Goal: Contribute content: Contribute content

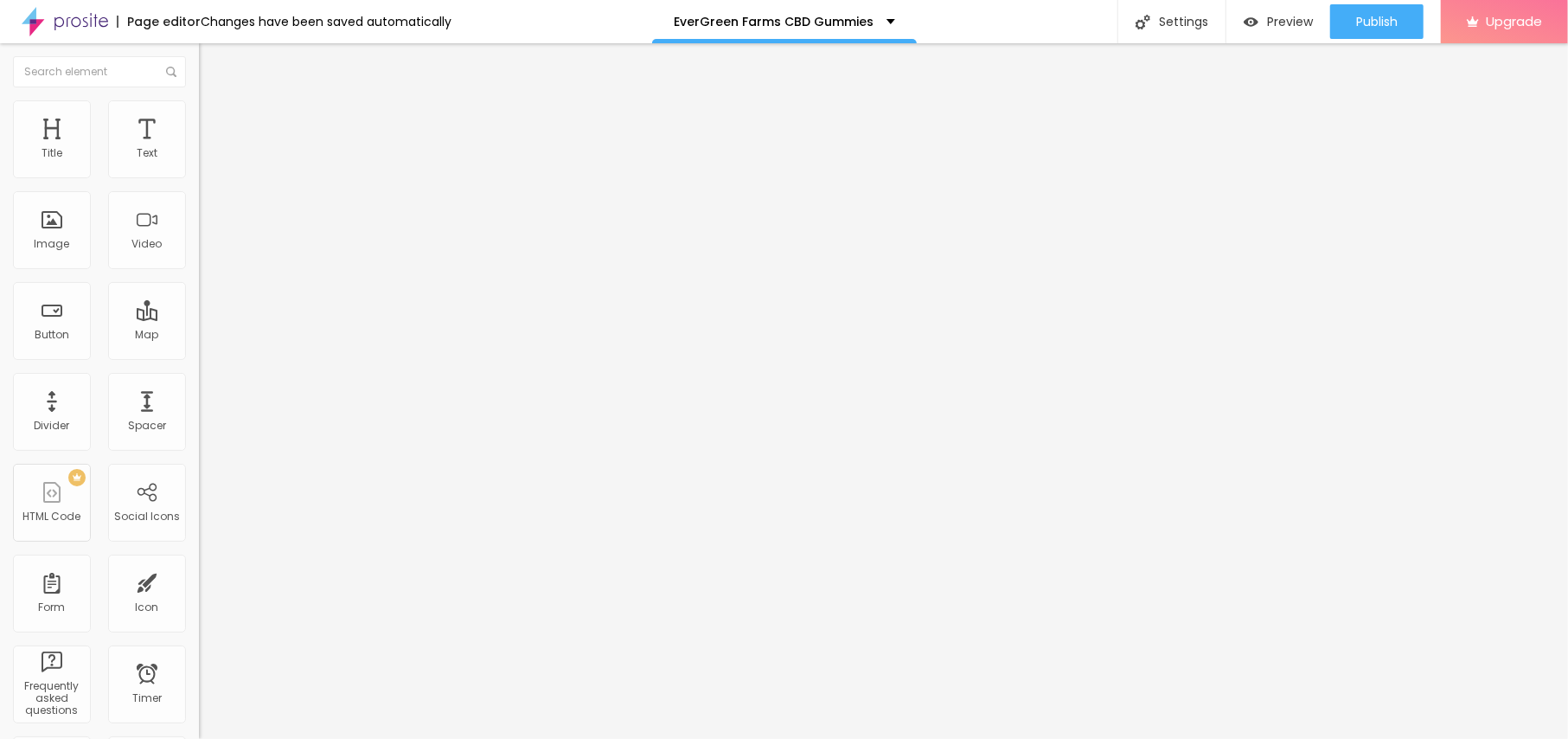
click at [199, 147] on div "Add image" at bounding box center [297, 141] width 199 height 12
click at [199, 149] on span "Add image" at bounding box center [233, 141] width 71 height 15
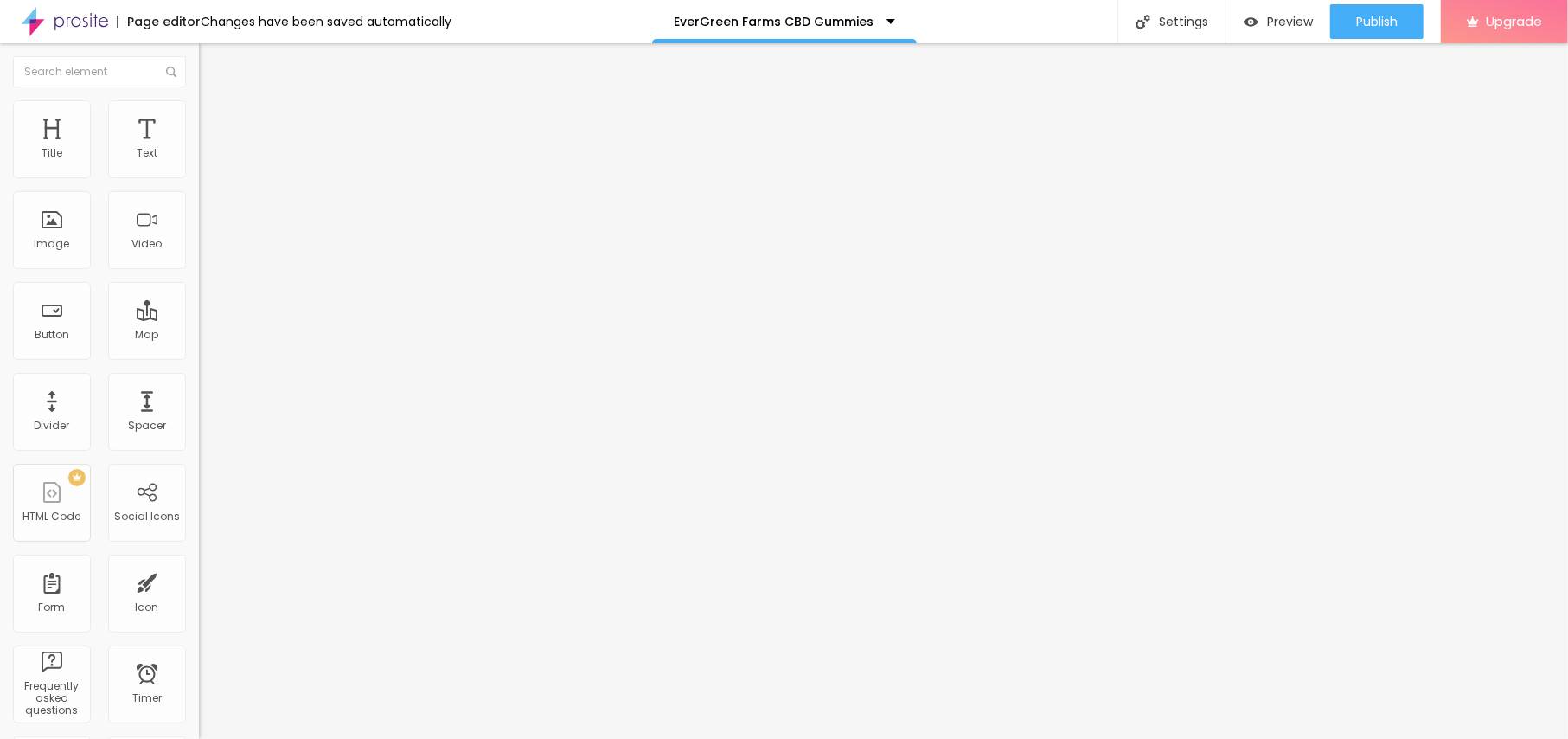
click at [199, 175] on input "text" at bounding box center [302, 166] width 207 height 17
click at [199, 101] on li "Style" at bounding box center [297, 109] width 199 height 17
type input "95"
type input "85"
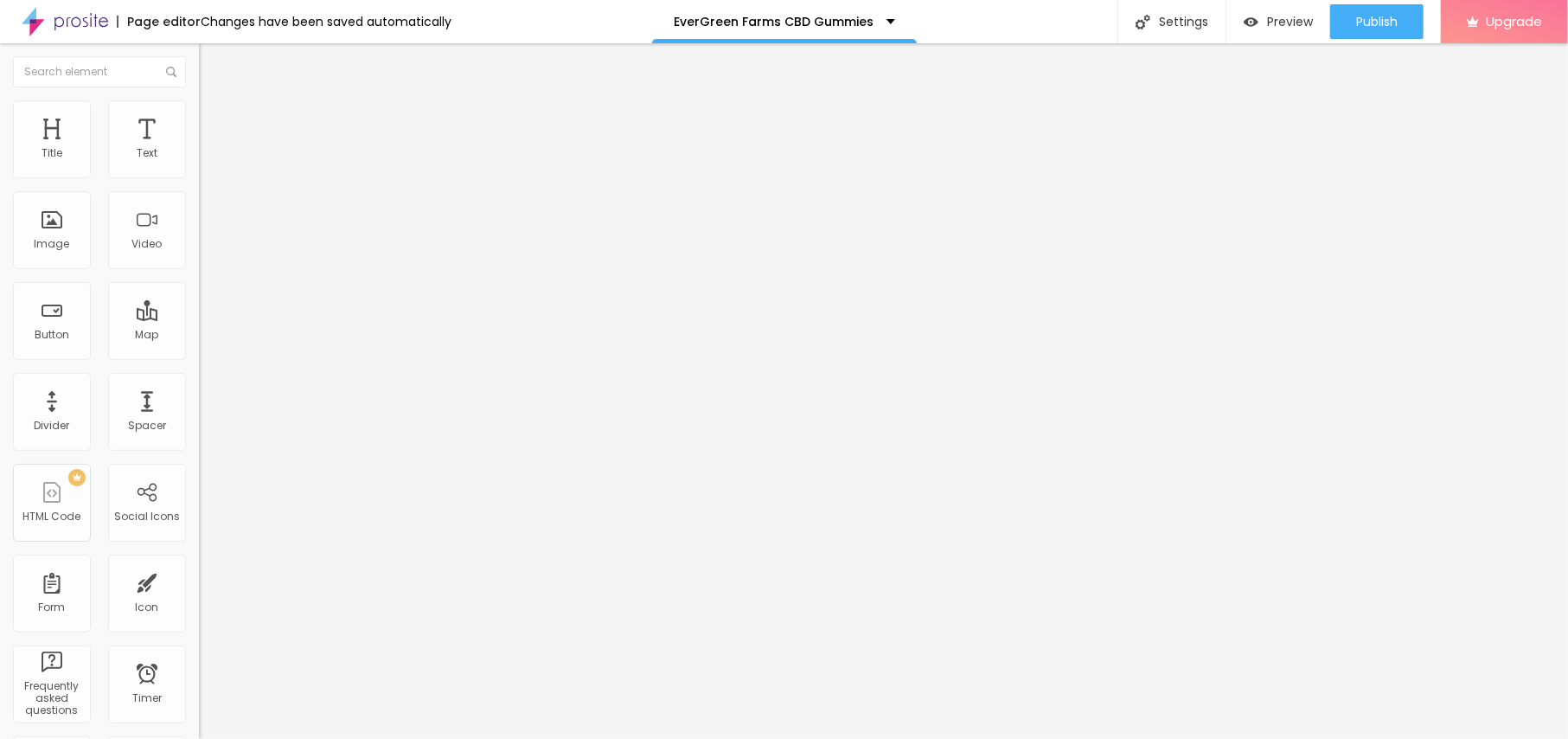
type input "85"
type input "80"
type input "75"
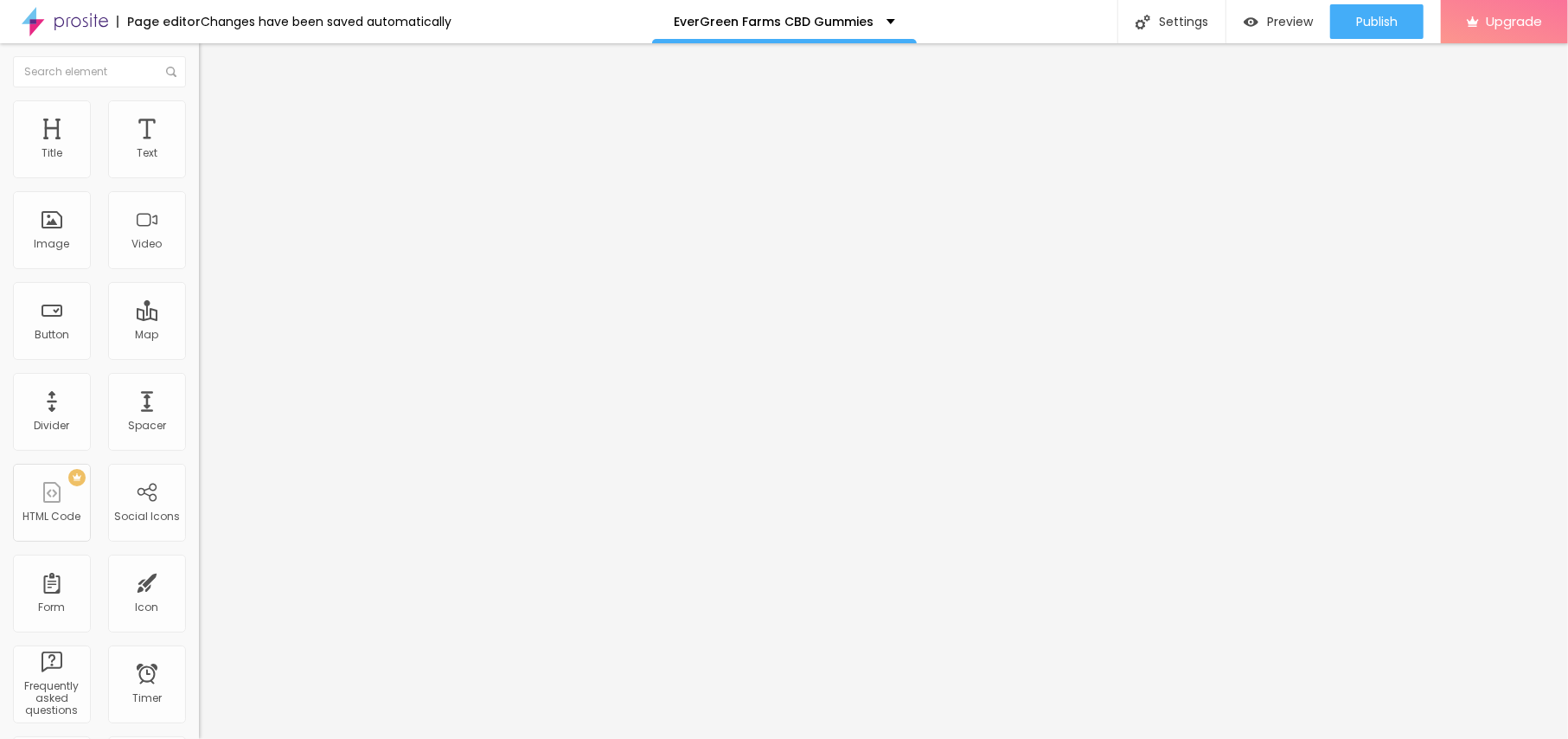
type input "70"
type input "65"
type input "60"
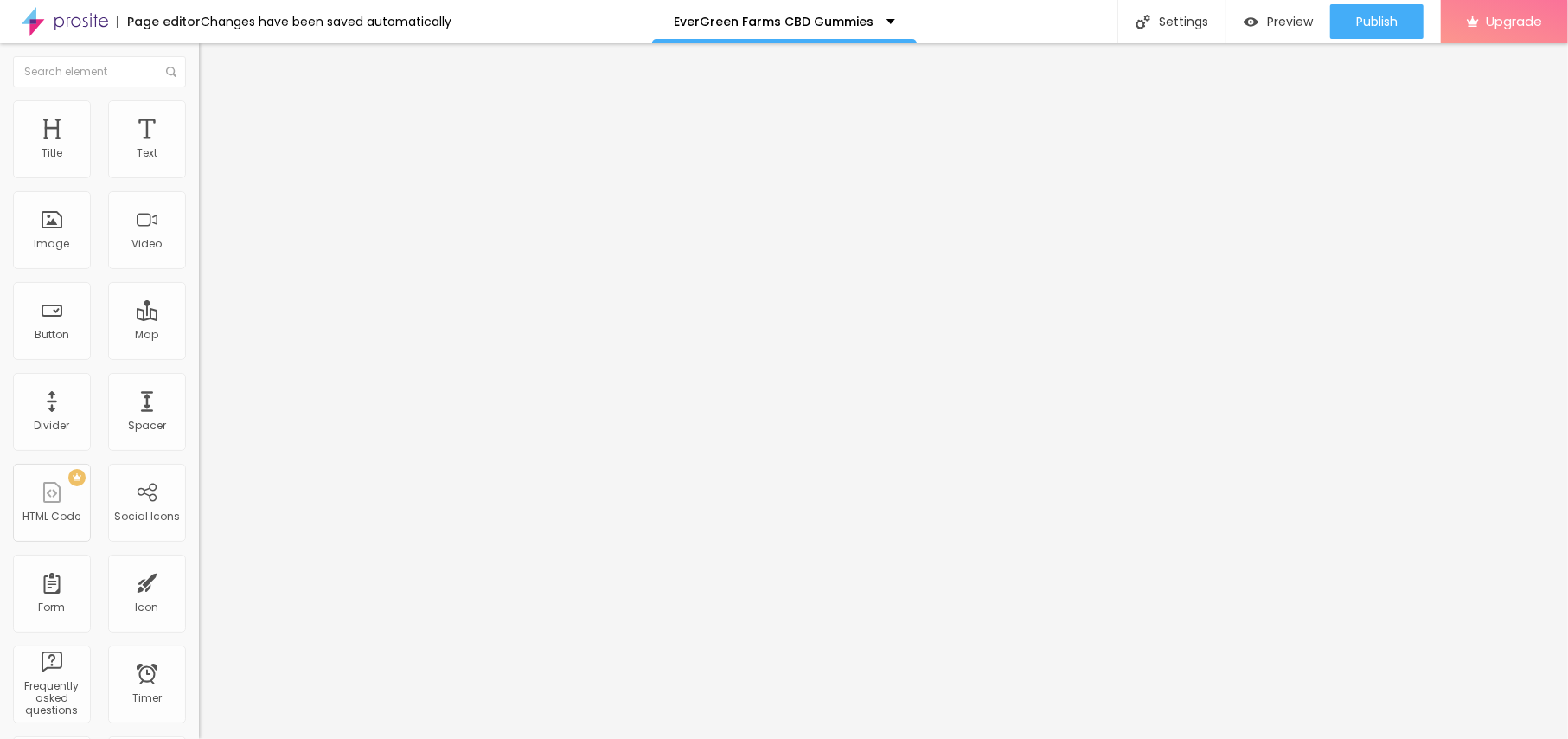
type input "60"
type input "55"
type input "50"
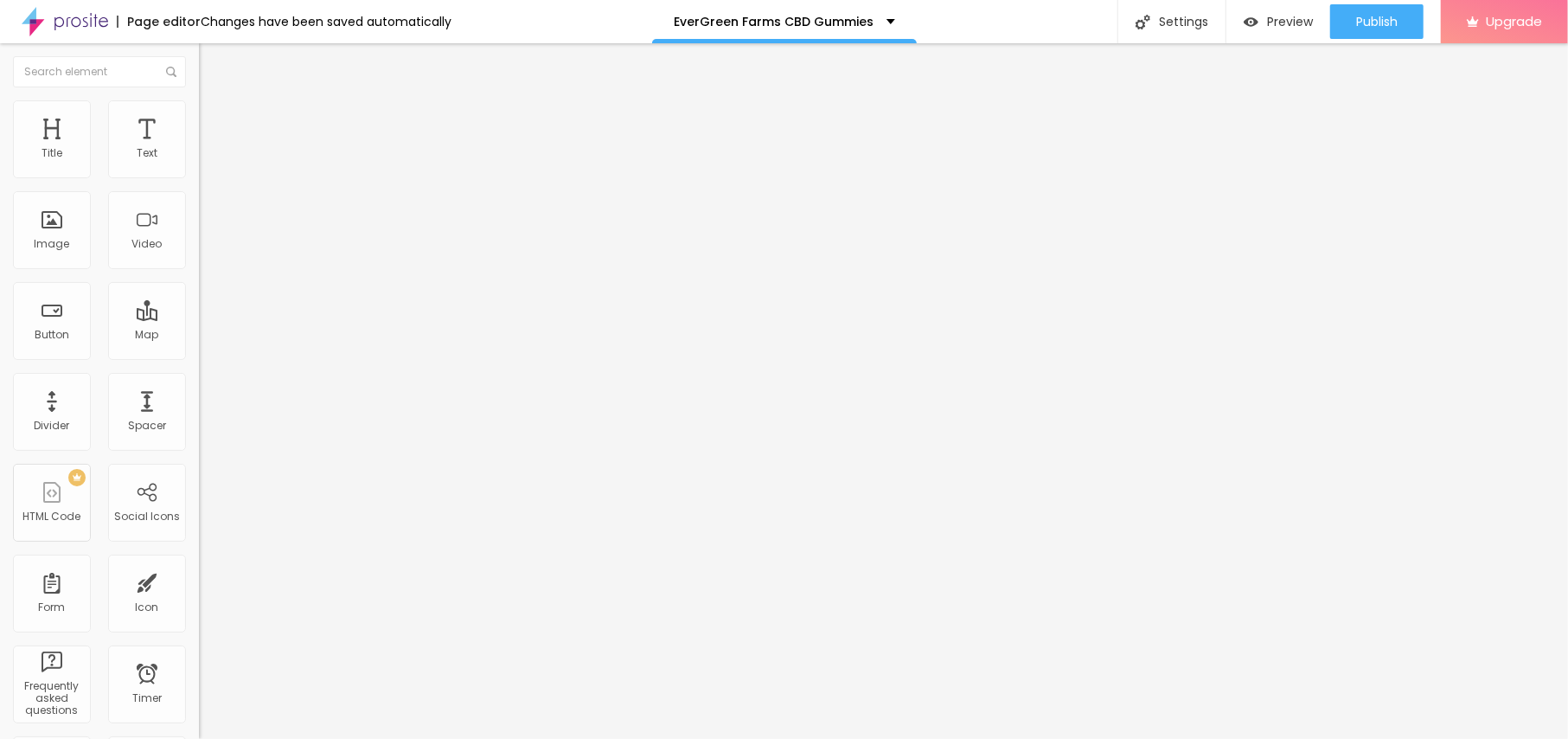
type input "45"
type input "40"
type input "35"
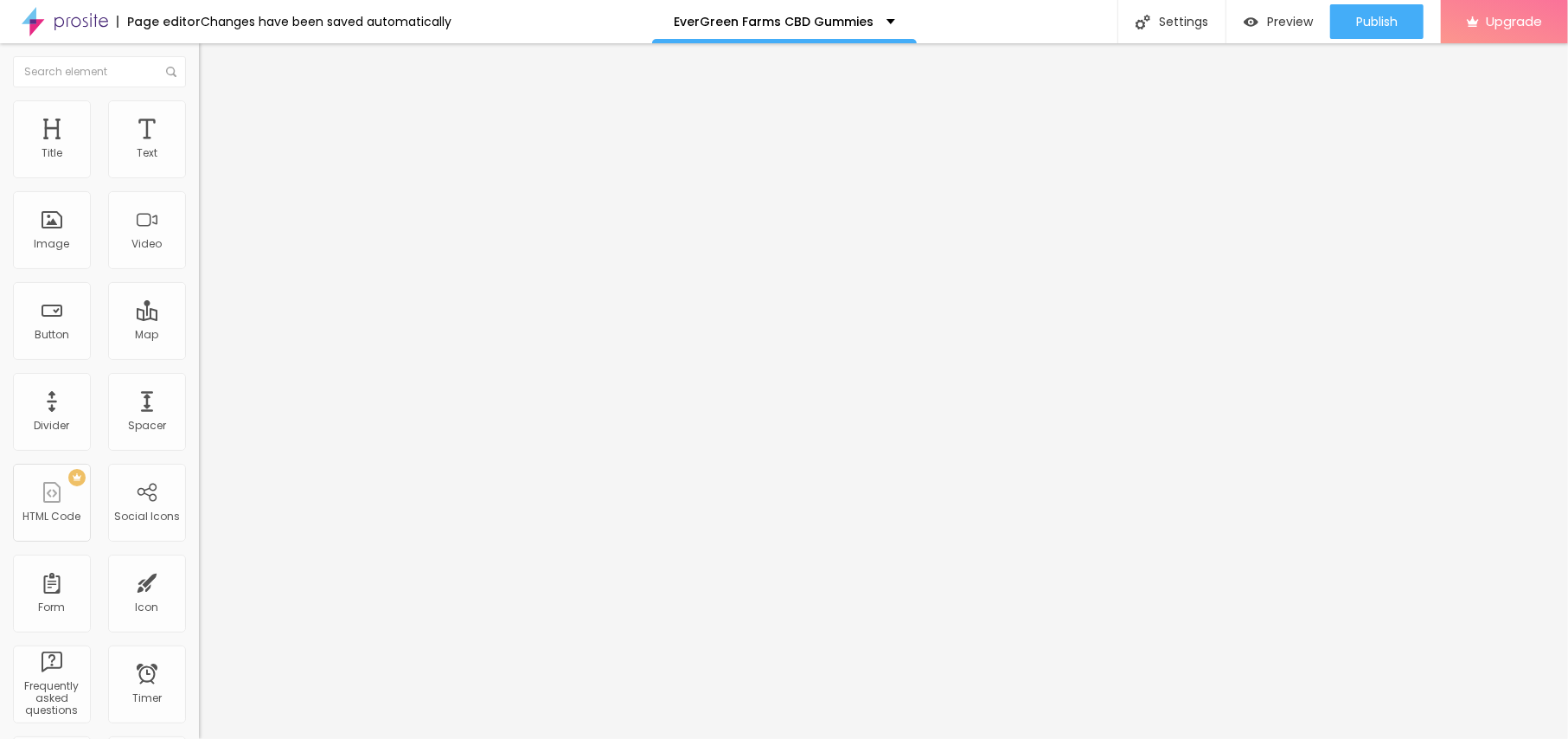
type input "35"
type input "40"
drag, startPoint x: 180, startPoint y: 184, endPoint x: 71, endPoint y: 199, distance: 110.0
type input "40"
click at [199, 178] on input "range" at bounding box center [254, 171] width 112 height 14
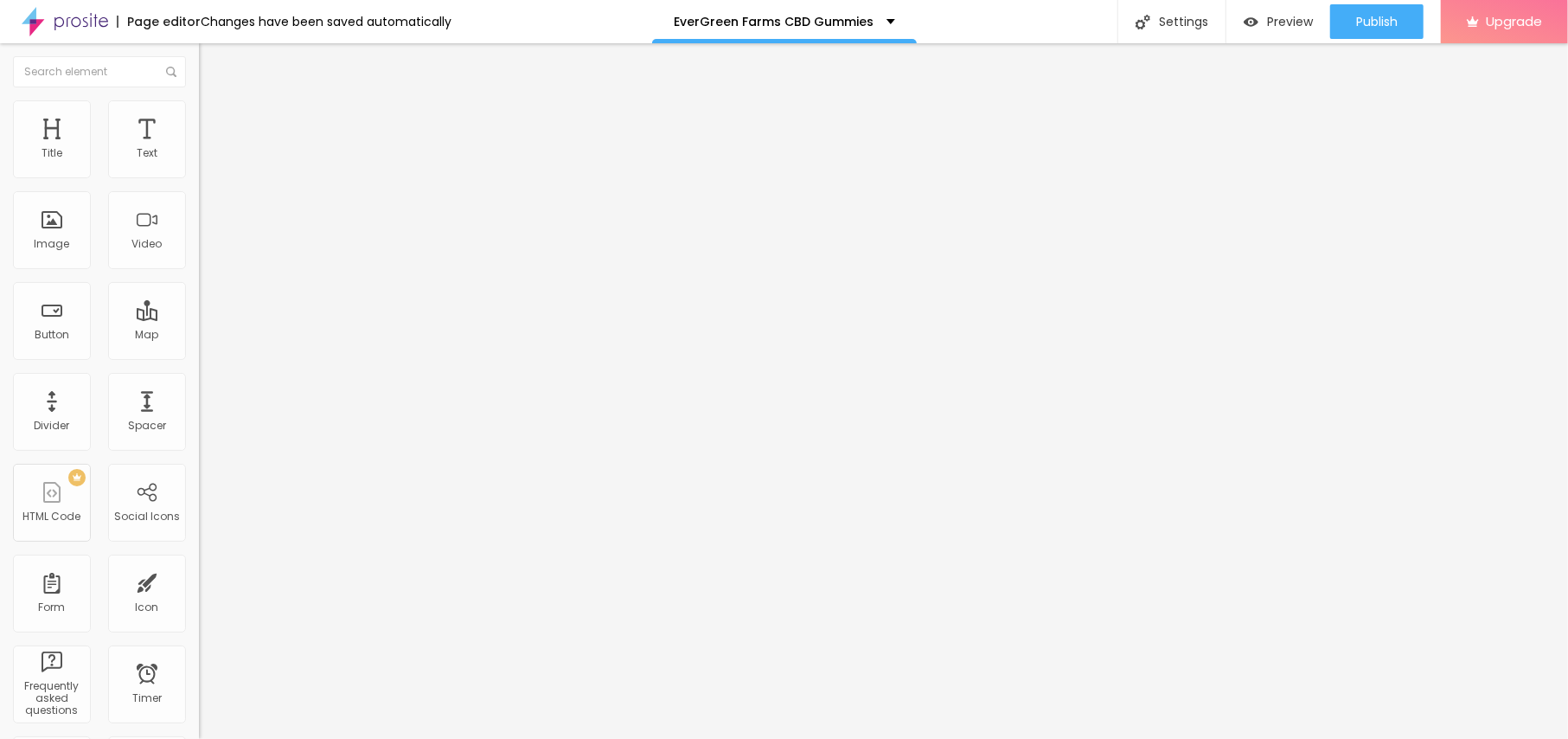
click at [214, 102] on span "Content" at bounding box center [235, 94] width 42 height 15
drag, startPoint x: 87, startPoint y: 319, endPoint x: 122, endPoint y: 319, distance: 35.0
click at [199, 175] on input "text" at bounding box center [302, 166] width 207 height 17
paste input "EverGreen Farms CBD Gummies"
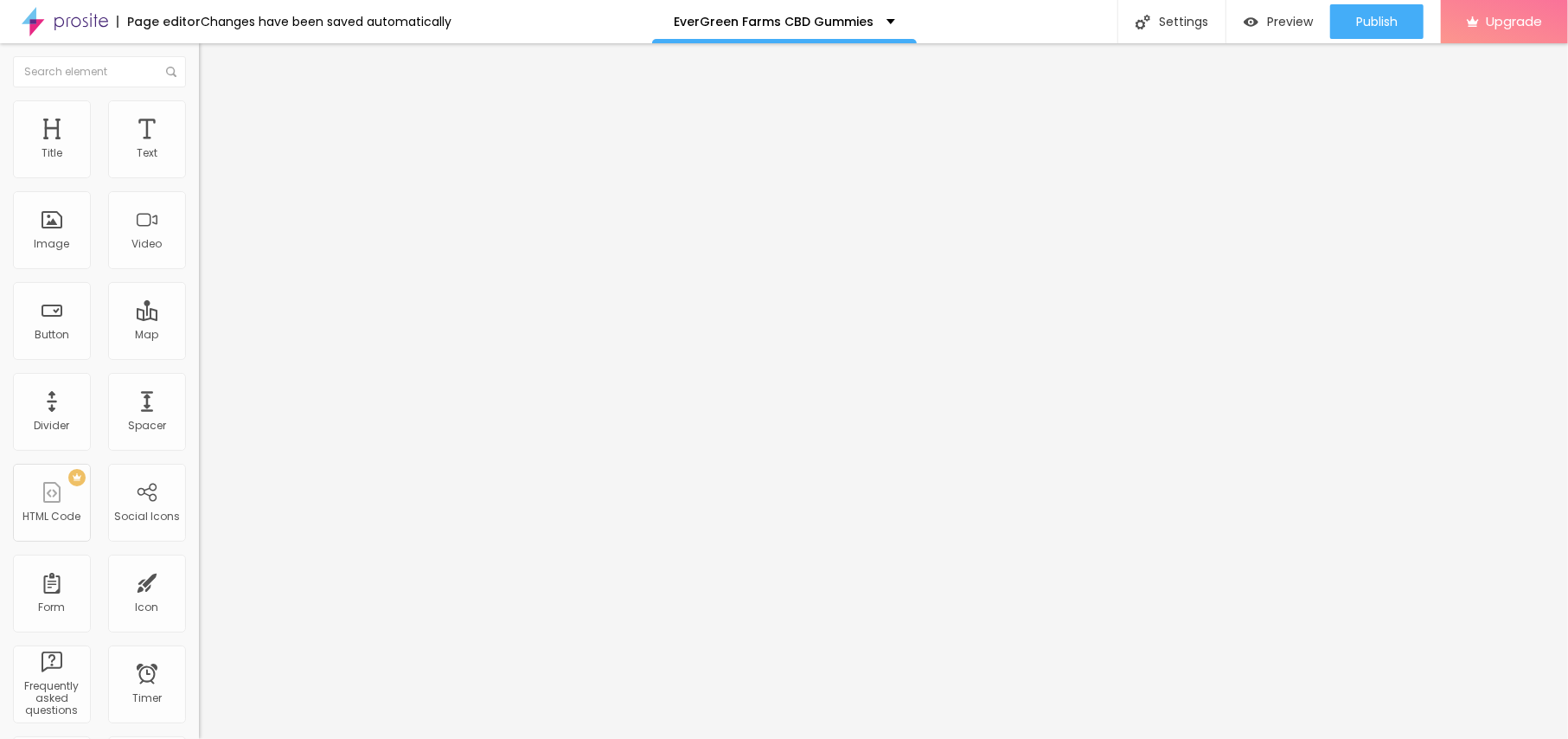
type input "EverGreen Farms CBD Gummies"
drag, startPoint x: 78, startPoint y: 469, endPoint x: 0, endPoint y: 462, distance: 78.3
click at [199, 395] on div "Change image Image description (Alt) EverGreen Farms CBD Gummies Align Aspect R…" at bounding box center [297, 265] width 199 height 261
paste input "[URL][DOMAIN_NAME]"
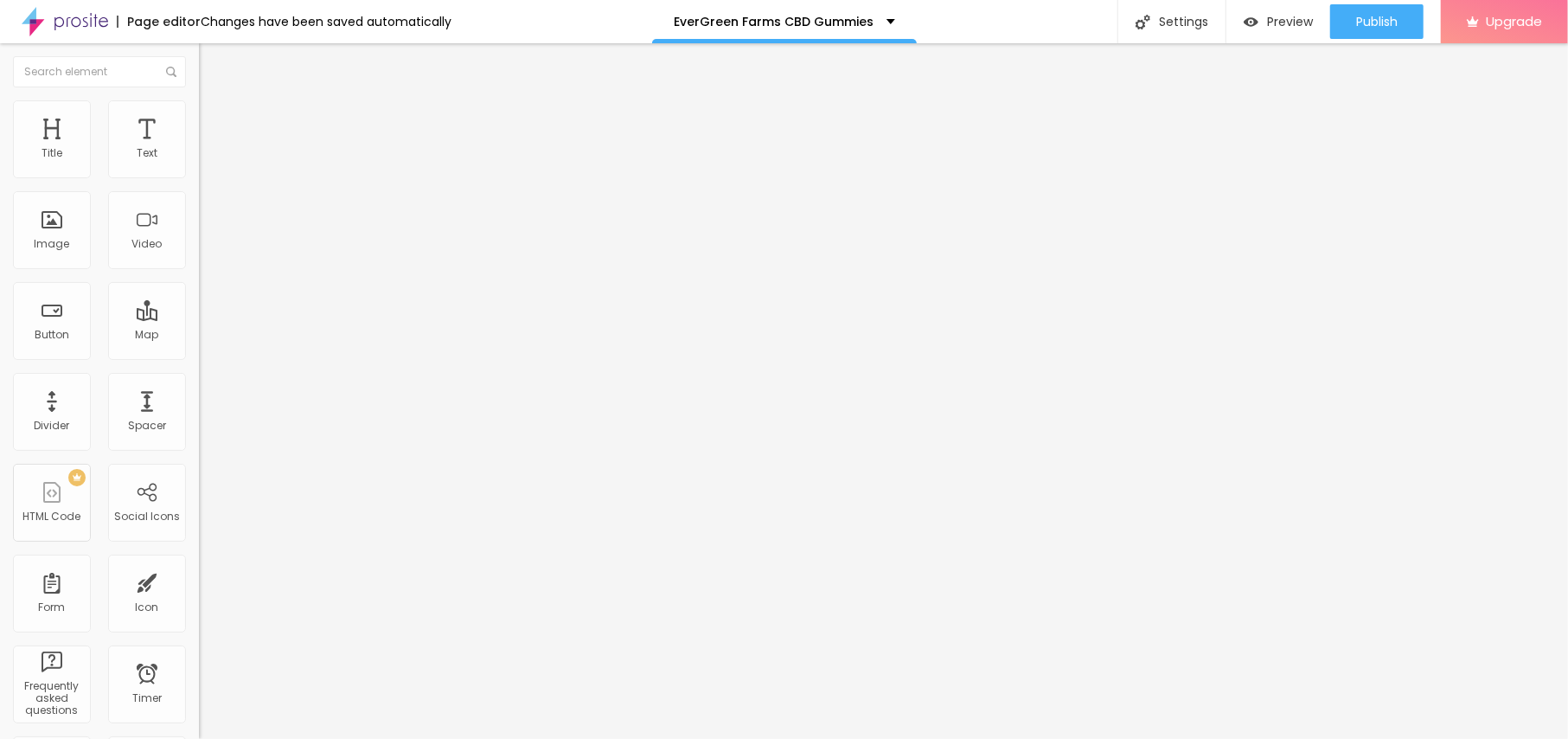
scroll to position [0, 181]
type input "[URL][DOMAIN_NAME]"
drag, startPoint x: 92, startPoint y: 195, endPoint x: 0, endPoint y: 192, distance: 92.0
click at [199, 192] on div "Text Click me Align Size Default Small Default Big Link URL https:// Open in ne…" at bounding box center [297, 261] width 199 height 252
paste input "😍👇SHOP NOW😍👇"
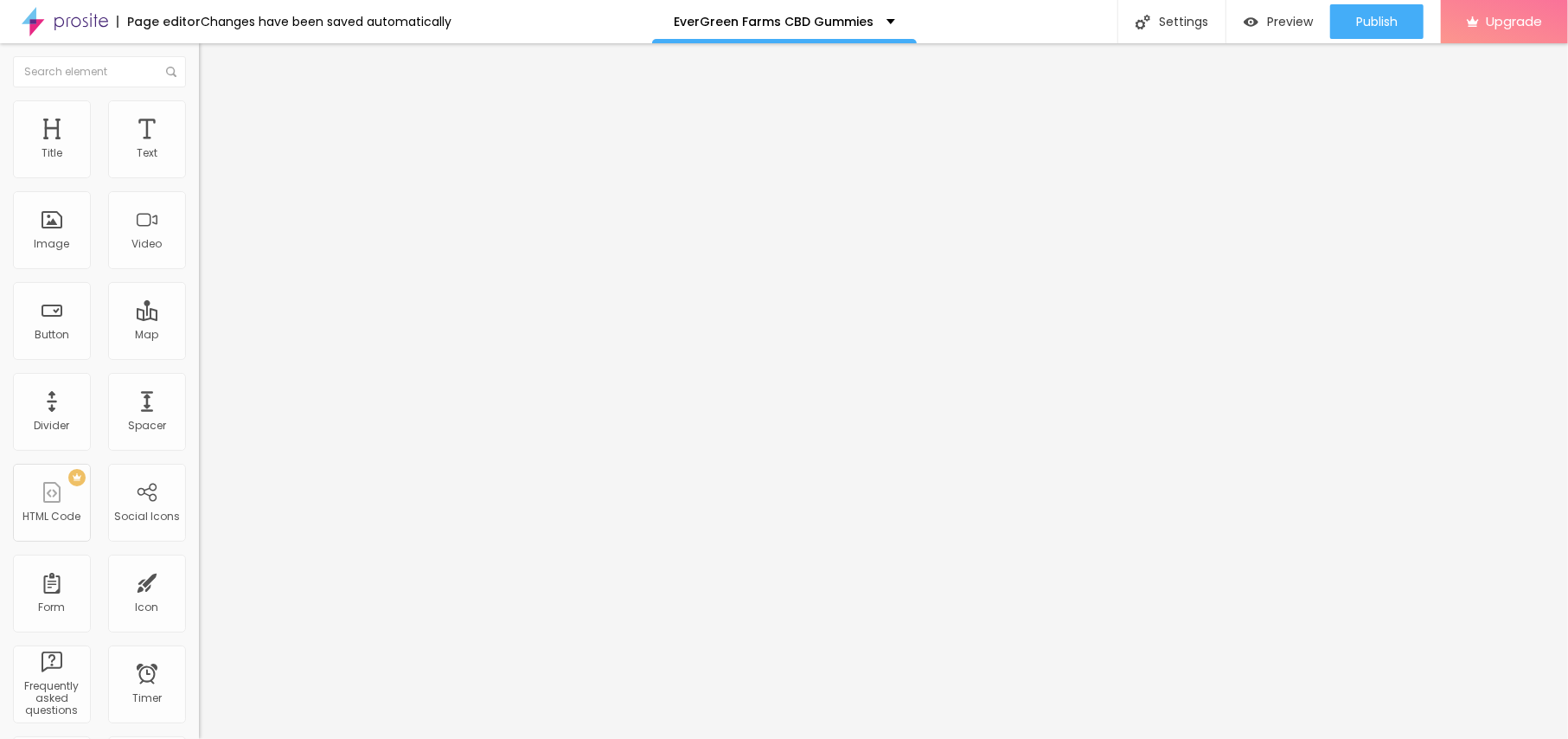
type input "😍👇SHOP NOW😍👇"
click at [199, 356] on input "https://" at bounding box center [302, 348] width 207 height 17
paste input "[DOMAIN_NAME][URL]"
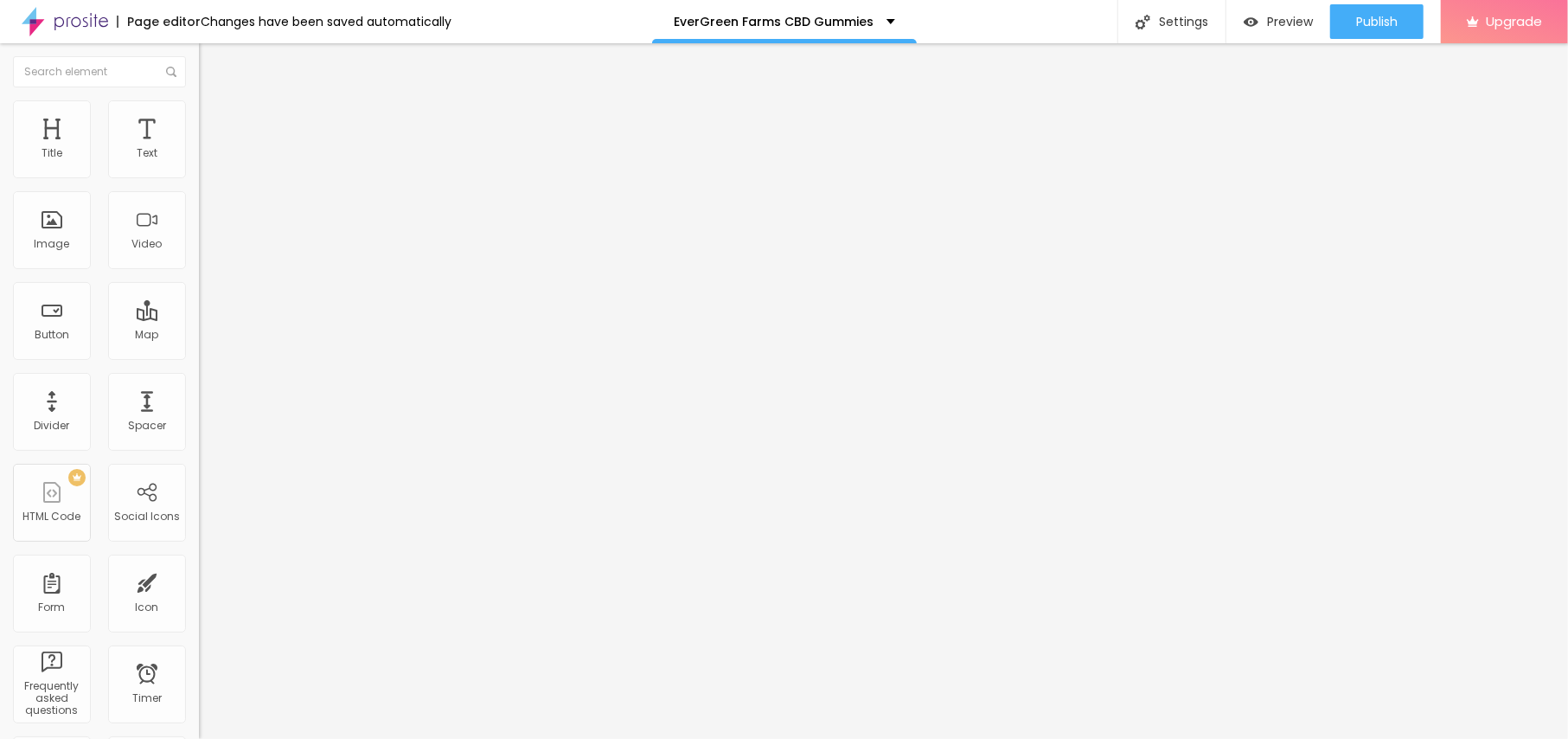
scroll to position [0, 180]
type input "[URL][DOMAIN_NAME]"
click at [212, 57] on div "Edit Button" at bounding box center [258, 63] width 93 height 14
click at [206, 160] on icon "button" at bounding box center [207, 158] width 3 height 3
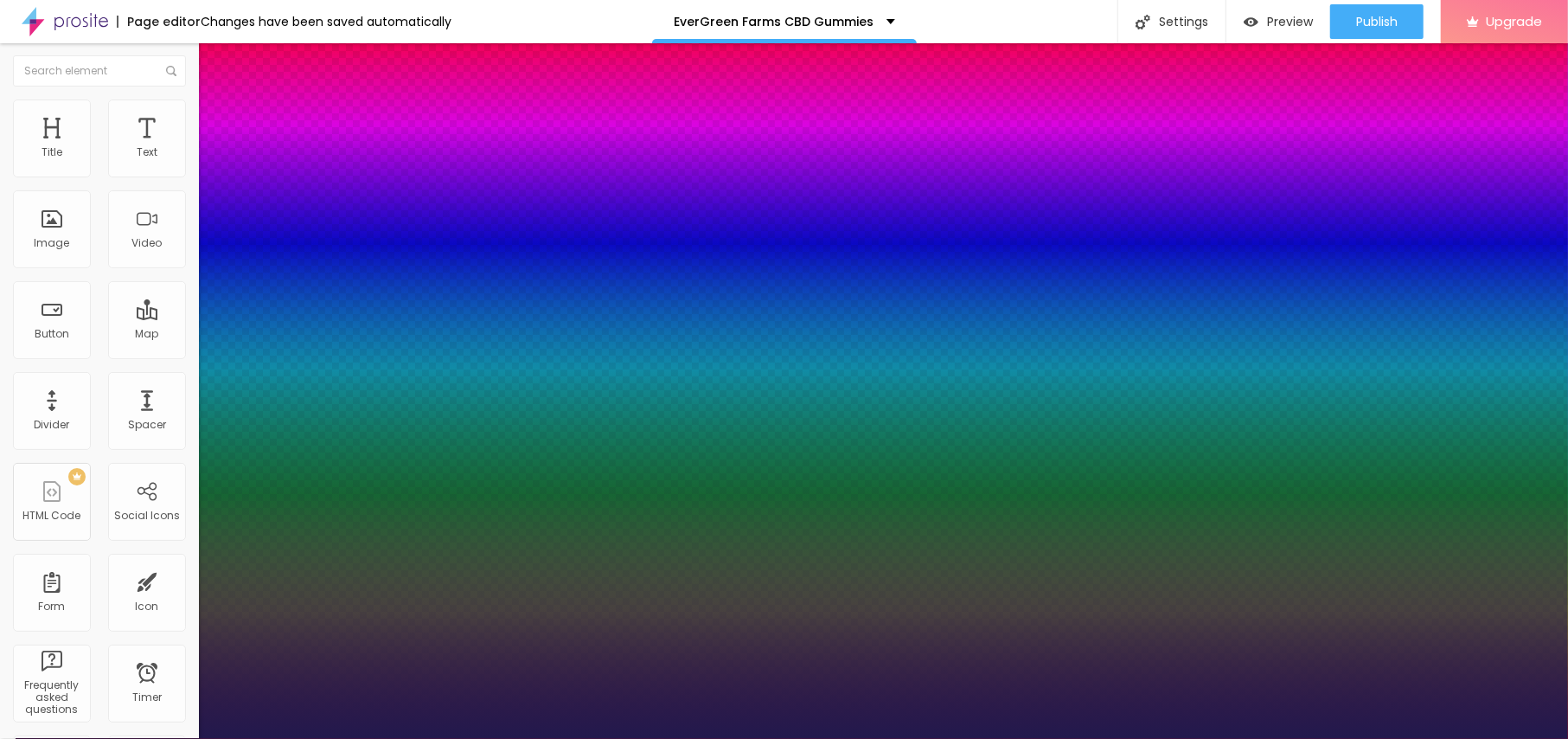
type input "1"
type input "20"
type input "1"
type input "21"
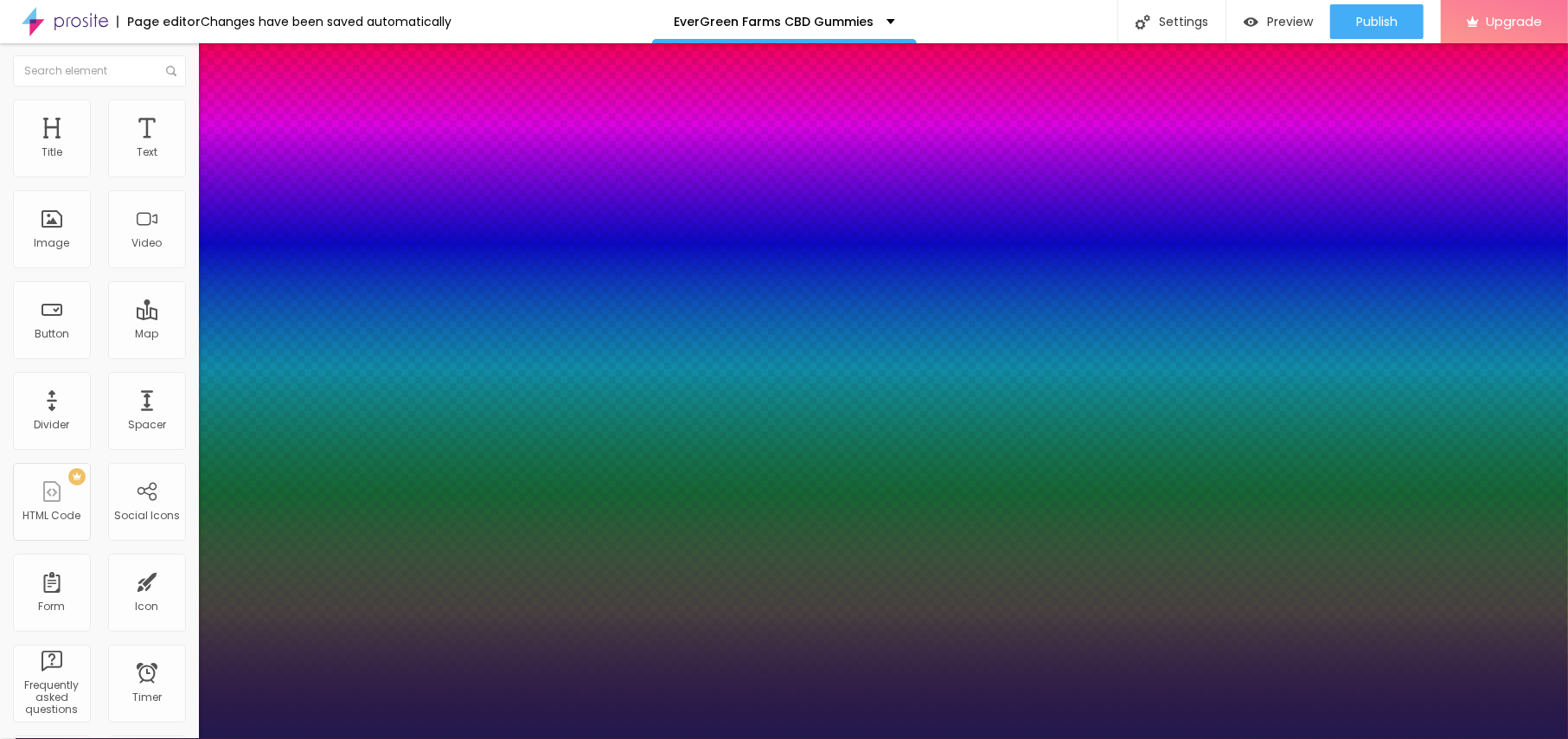
type input "21"
type input "1"
type input "22"
type input "1"
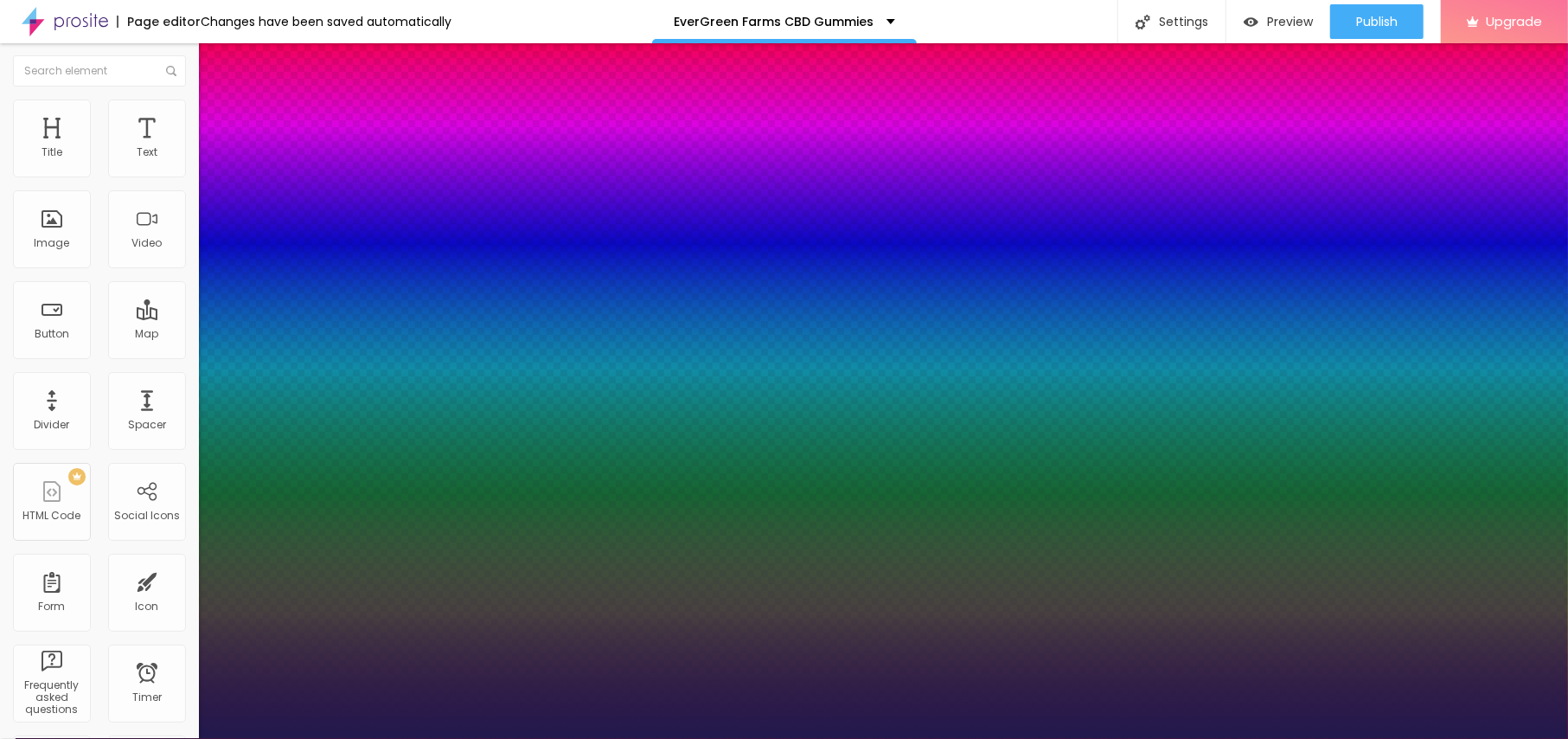
type input "22"
click at [583, 738] on div at bounding box center [784, 739] width 1568 height 0
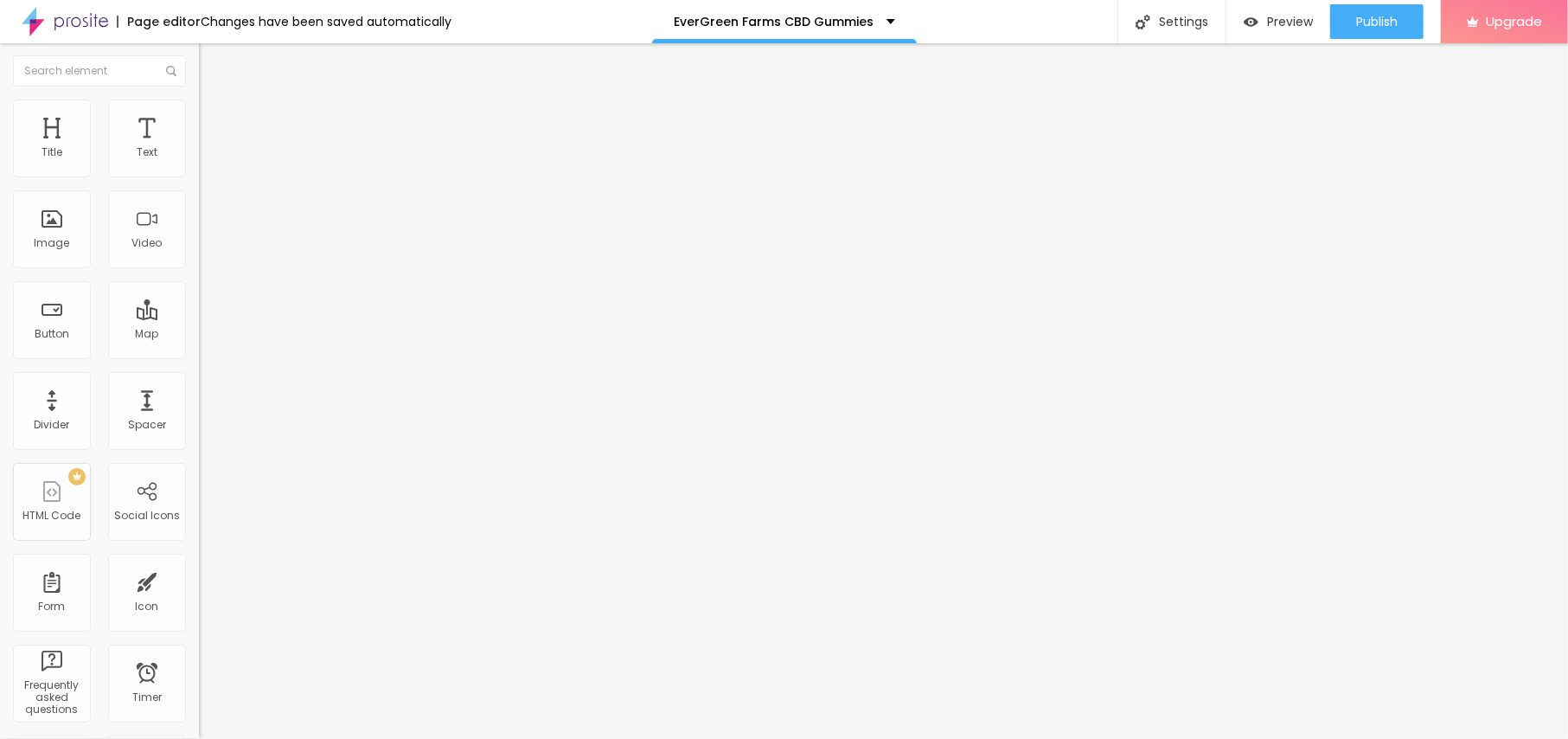
scroll to position [0, 0]
click at [1370, 15] on span "Publish" at bounding box center [1376, 22] width 41 height 14
click at [1291, 118] on link "View page" at bounding box center [1327, 121] width 156 height 11
